Goal: Information Seeking & Learning: Learn about a topic

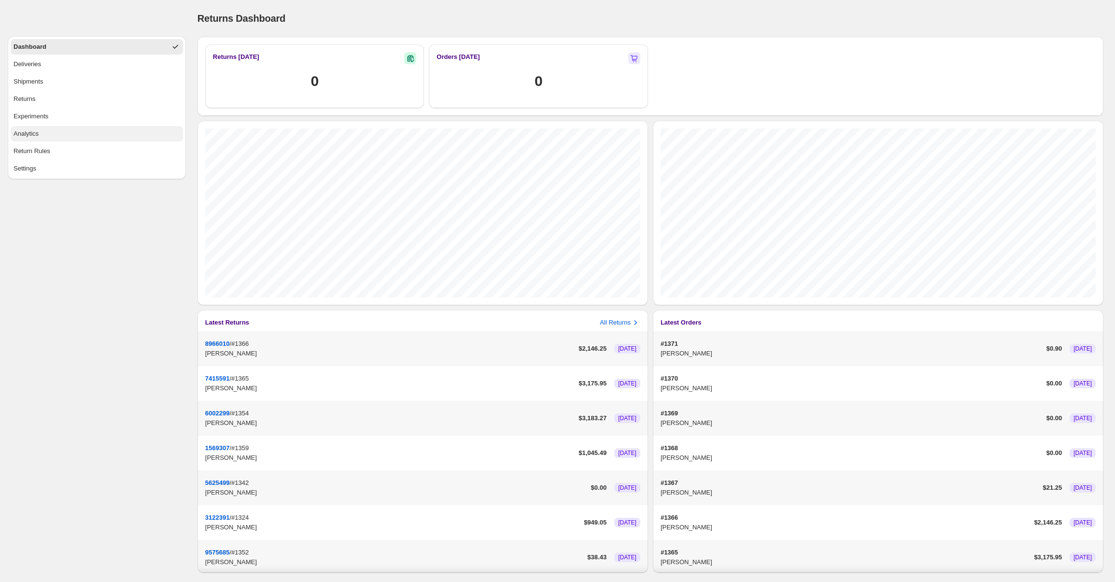
click at [75, 132] on button "Analytics" at bounding box center [97, 133] width 172 height 15
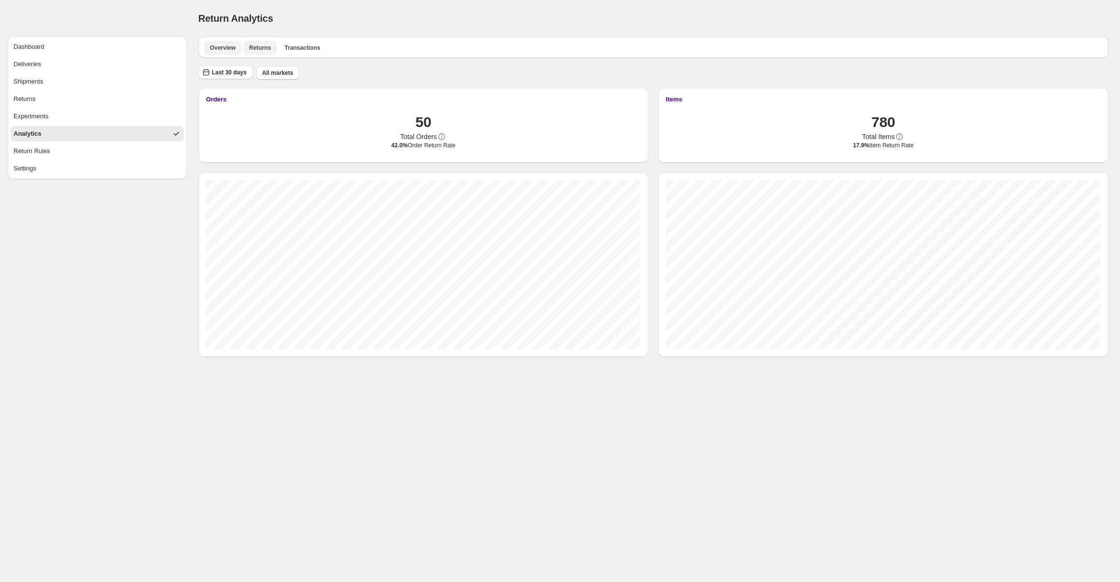
click at [263, 48] on span "Returns" at bounding box center [260, 48] width 22 height 8
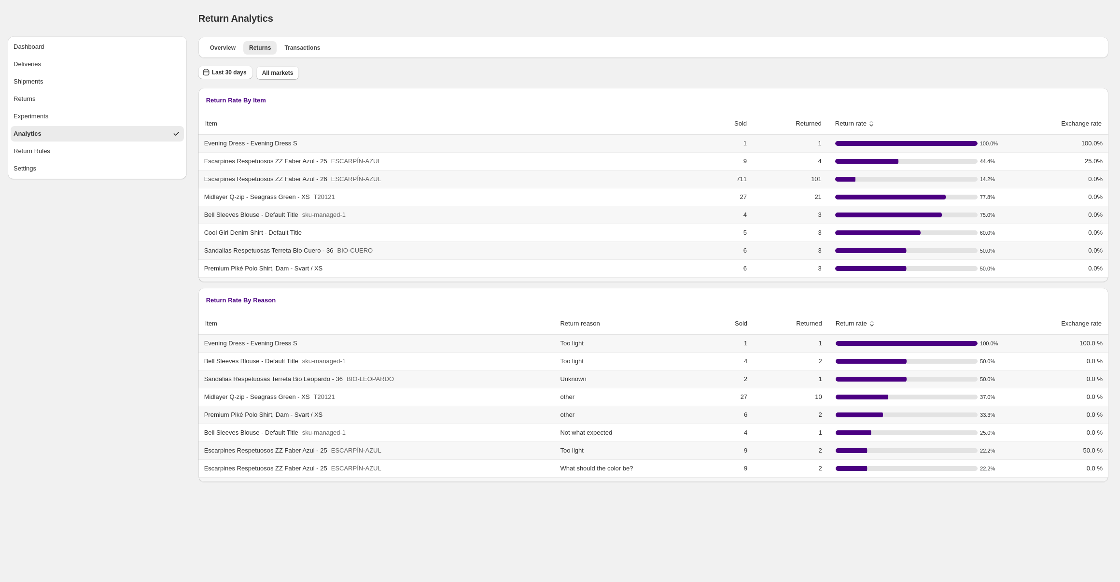
click at [839, 124] on span "Return rate" at bounding box center [847, 124] width 39 height 10
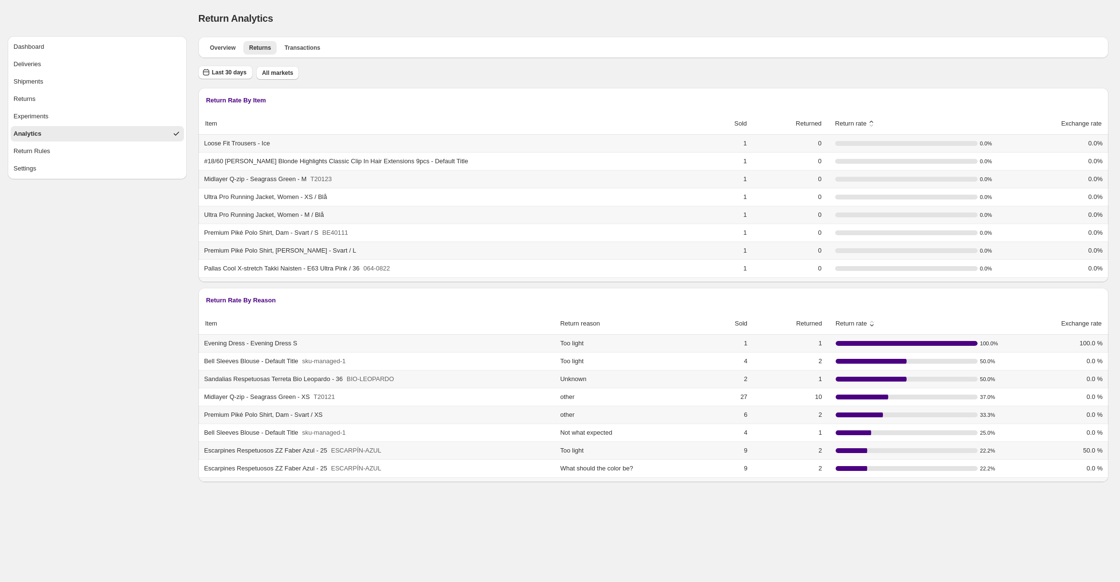
click at [840, 123] on span "Return rate" at bounding box center [847, 124] width 39 height 10
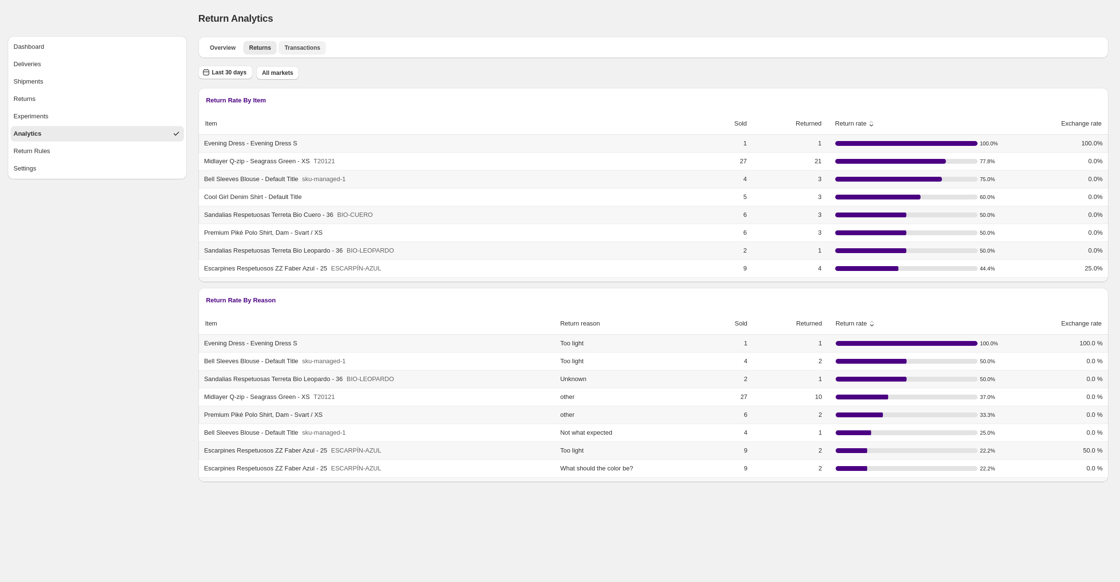
click at [320, 51] on span "Transactions" at bounding box center [302, 48] width 36 height 8
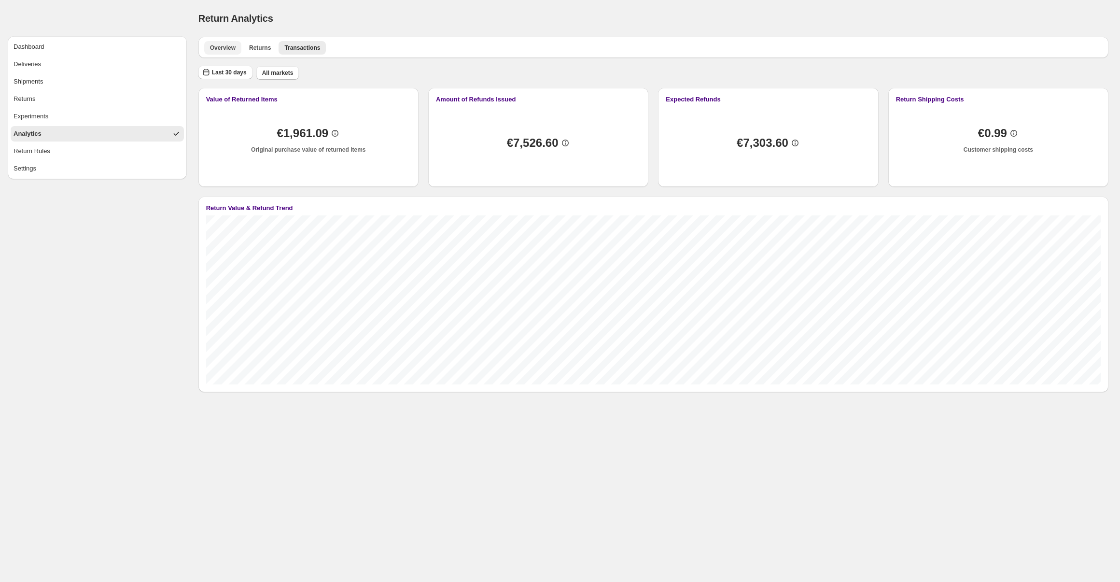
click at [220, 47] on span "Overview" at bounding box center [223, 48] width 26 height 8
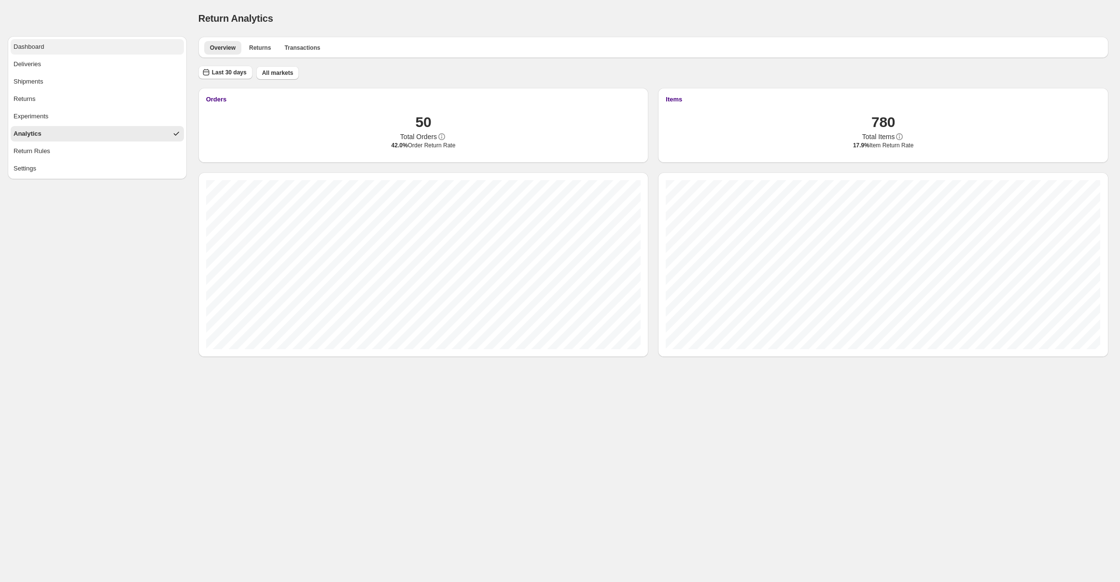
click at [56, 47] on button "Dashboard" at bounding box center [97, 46] width 173 height 15
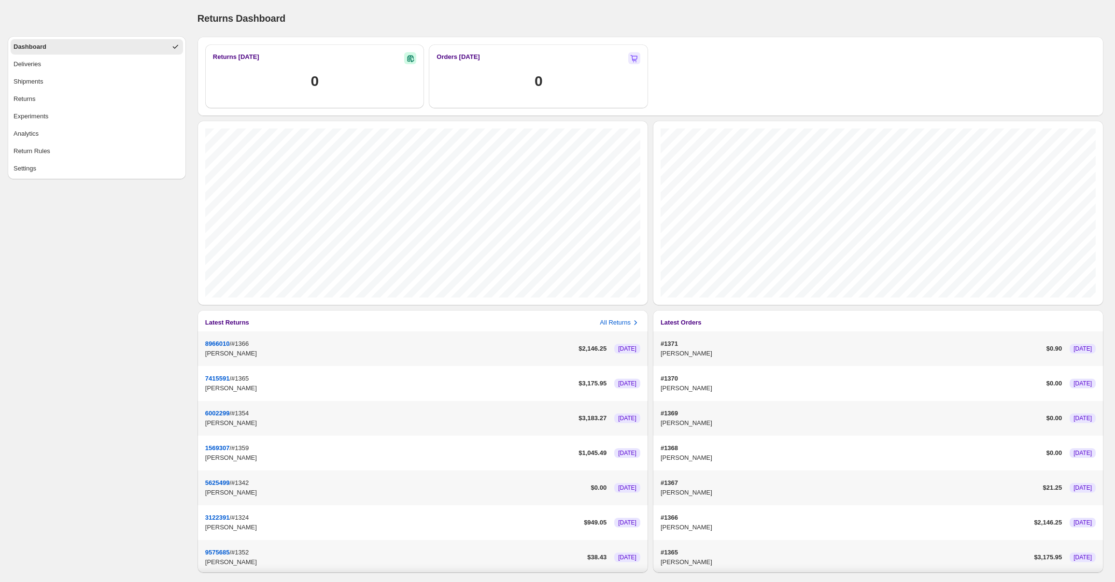
click at [190, 138] on div "Returns Dashboard. This page is ready Returns Dashboard Returns [DATE] 0 Orders…" at bounding box center [650, 294] width 929 height 588
